Goal: Task Accomplishment & Management: Manage account settings

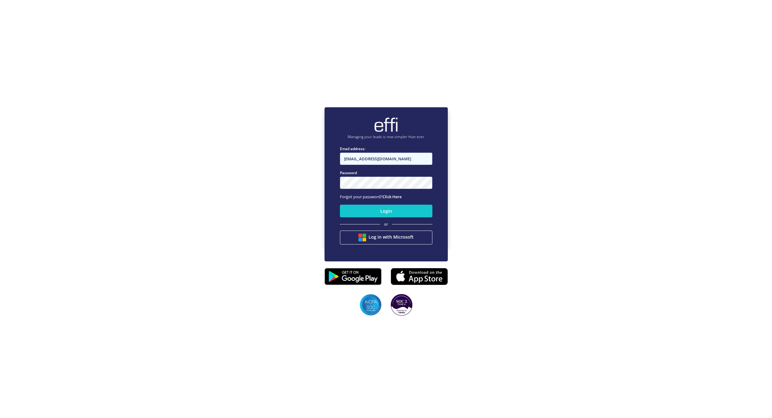
click at [389, 159] on input "[EMAIL_ADDRESS][DOMAIN_NAME]" at bounding box center [386, 159] width 92 height 12
click at [325, 178] on div "Managing your leads is now simpler than ever Email address: [EMAIL_ADDRESS][DOM…" at bounding box center [386, 184] width 123 height 154
click at [378, 165] on fieldset "Email address: [EMAIL_ADDRESS][DOMAIN_NAME] Please enter the email address Pass…" at bounding box center [386, 199] width 92 height 106
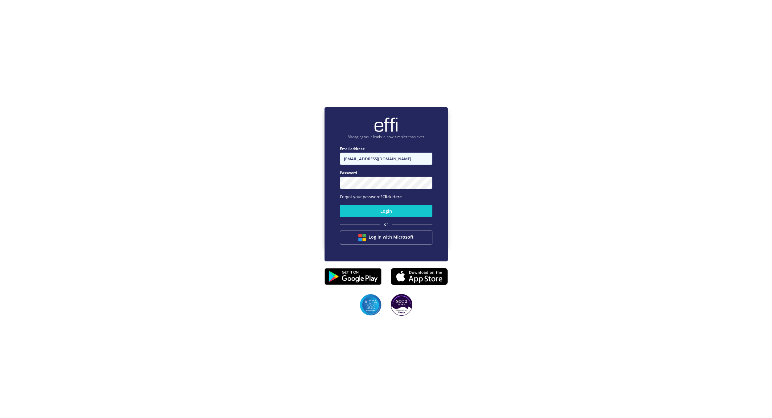
click at [378, 160] on input "[EMAIL_ADDRESS][DOMAIN_NAME]" at bounding box center [386, 159] width 92 height 12
click at [378, 160] on input "andy.t+1@effi.com.au" at bounding box center [386, 159] width 92 height 12
click at [0, 386] on nordpass-autofill-portal at bounding box center [0, 386] width 0 height 0
type input "developer+reserved@effi.com.au"
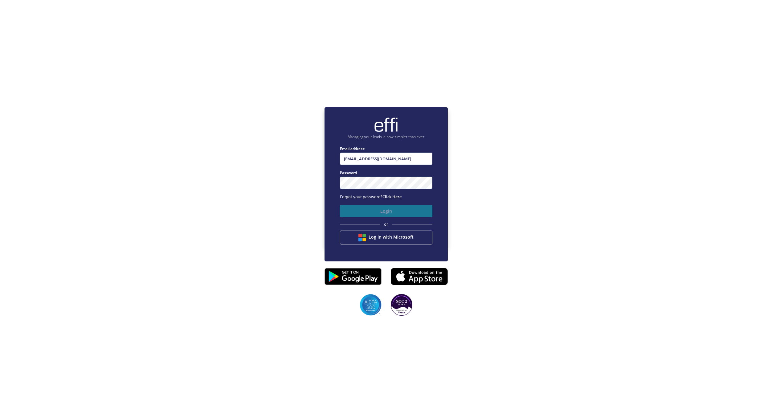
click at [397, 210] on button "Login" at bounding box center [386, 211] width 92 height 13
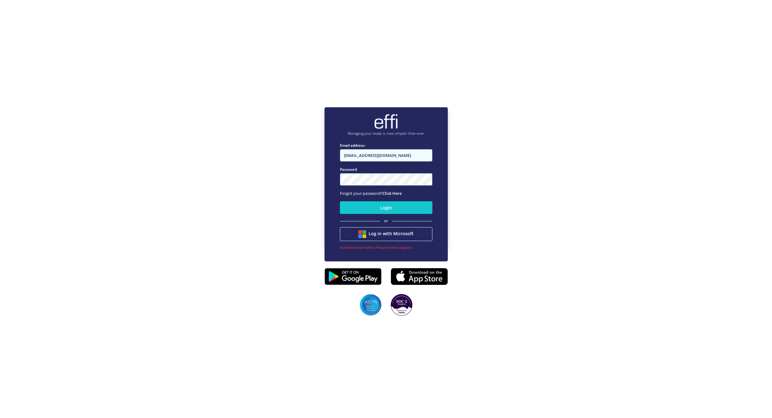
click at [351, 155] on input "developer+reserved@effi.com.au" at bounding box center [386, 155] width 92 height 12
type input "admin+reserved@effi.com.au"
click at [340, 201] on button "Login" at bounding box center [386, 207] width 92 height 13
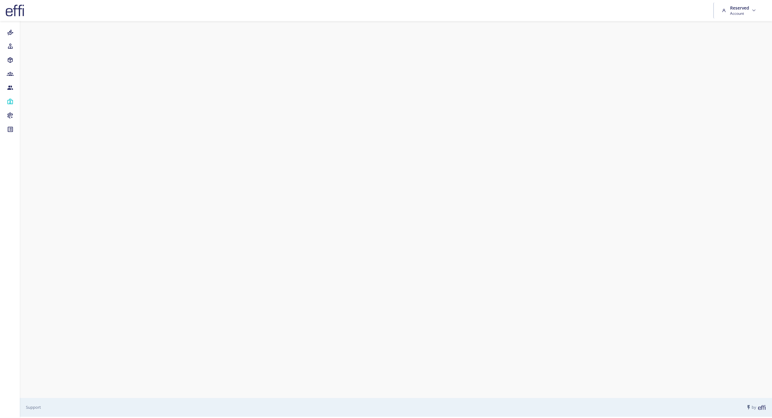
click at [0, 417] on nordpass-portal at bounding box center [0, 417] width 0 height 0
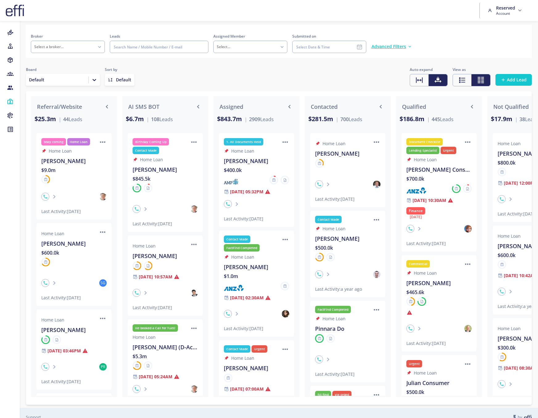
click at [342, 154] on div "[PERSON_NAME]" at bounding box center [347, 153] width 65 height 9
